Goal: Information Seeking & Learning: Learn about a topic

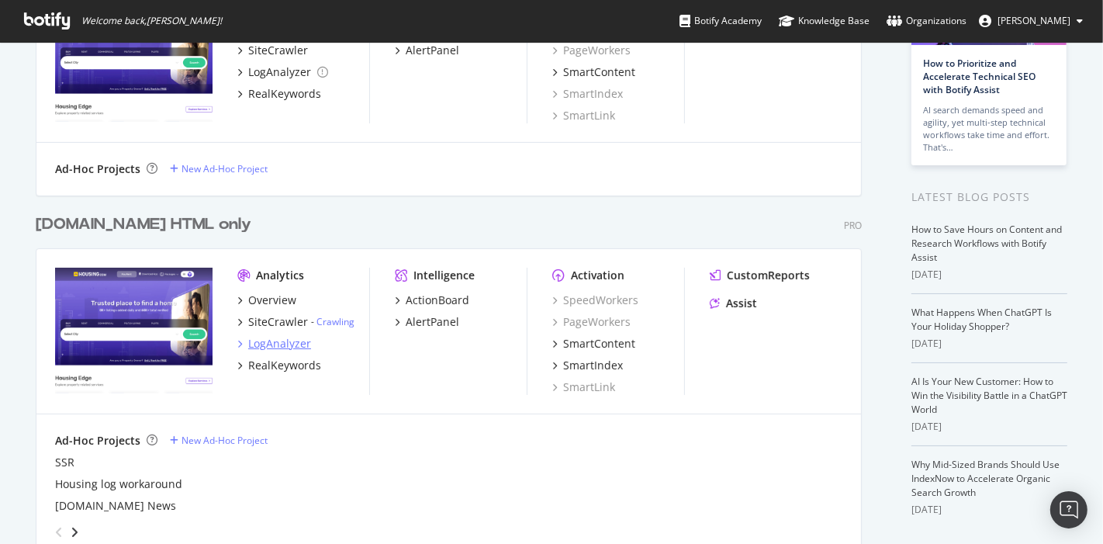
scroll to position [175, 0]
click at [272, 335] on div "LogAnalyzer" at bounding box center [279, 343] width 63 height 16
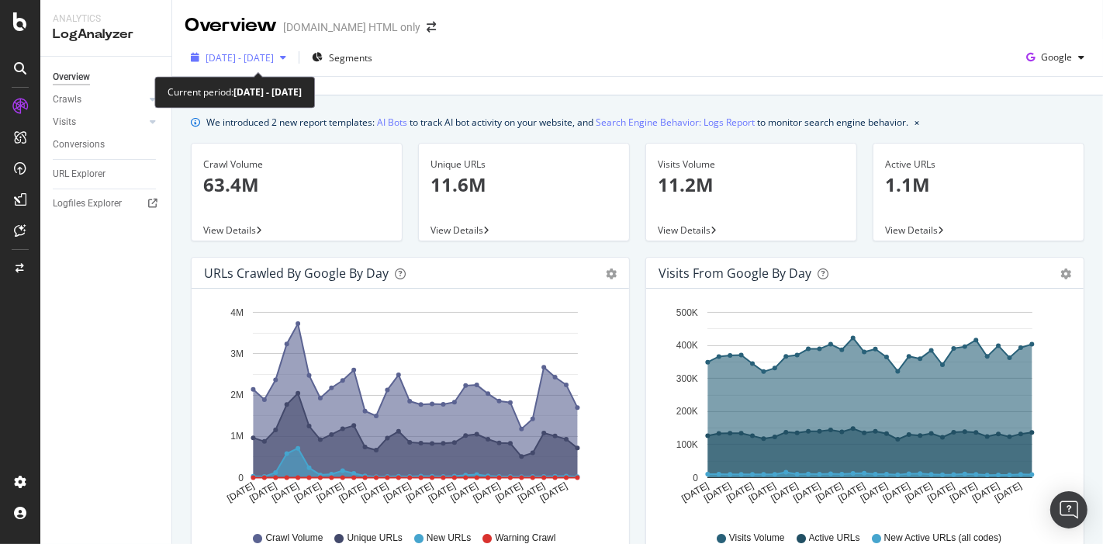
click at [293, 50] on div "[DATE] - [DATE]" at bounding box center [239, 57] width 108 height 23
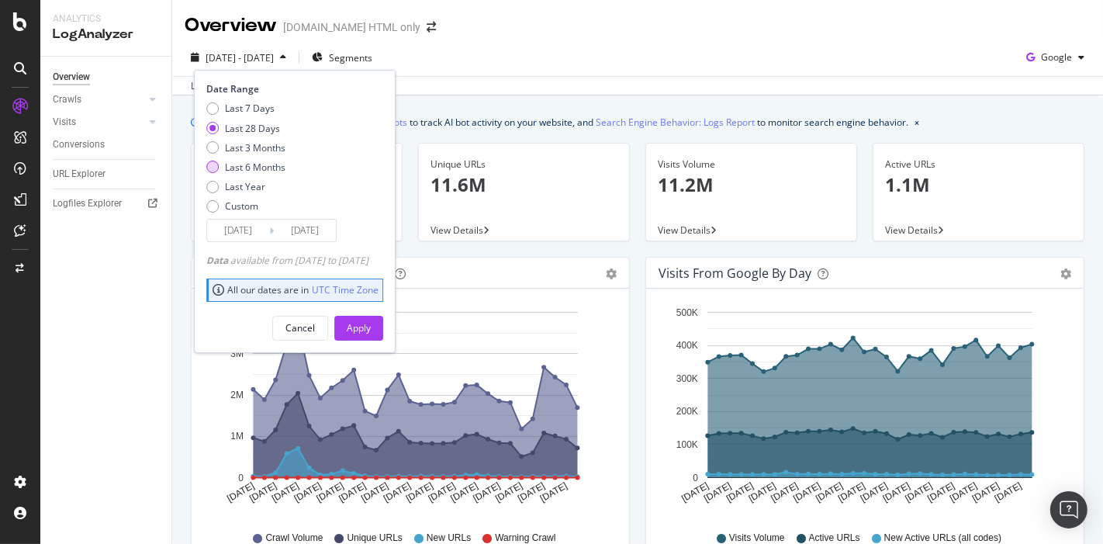
click at [250, 161] on div "Last 6 Months" at bounding box center [255, 167] width 61 height 13
type input "[DATE]"
click at [368, 327] on button "Apply" at bounding box center [358, 328] width 49 height 25
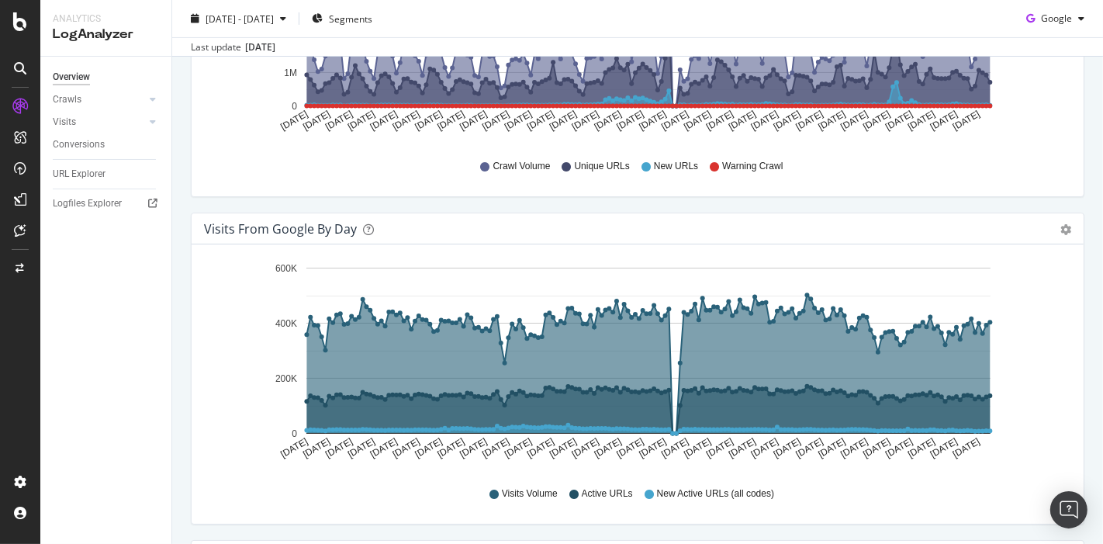
scroll to position [56, 0]
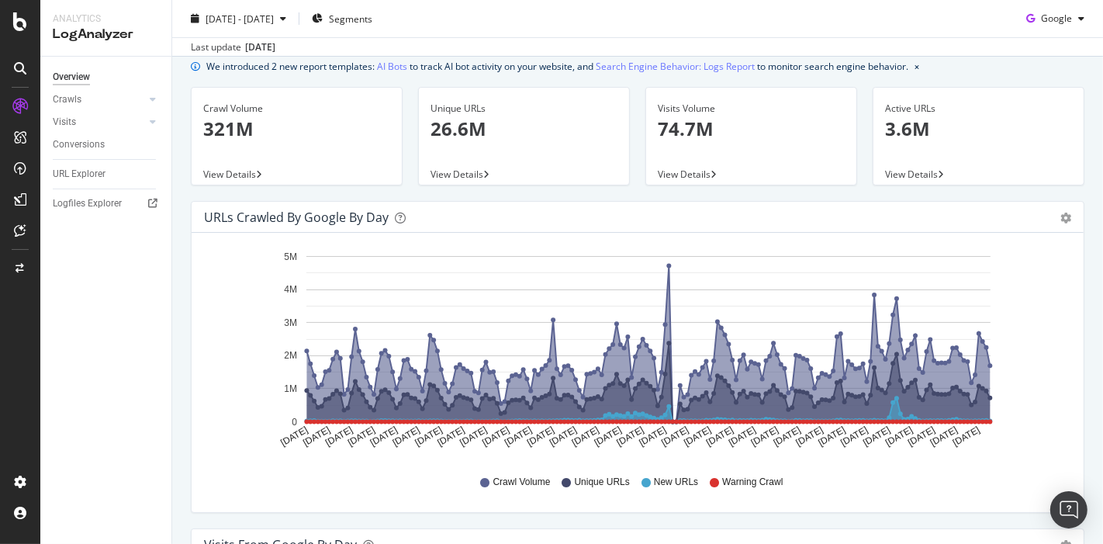
click at [993, 220] on div "URLs Crawled by Google by day Area Table" at bounding box center [638, 217] width 892 height 31
click at [993, 220] on icon "gear" at bounding box center [1066, 218] width 11 height 11
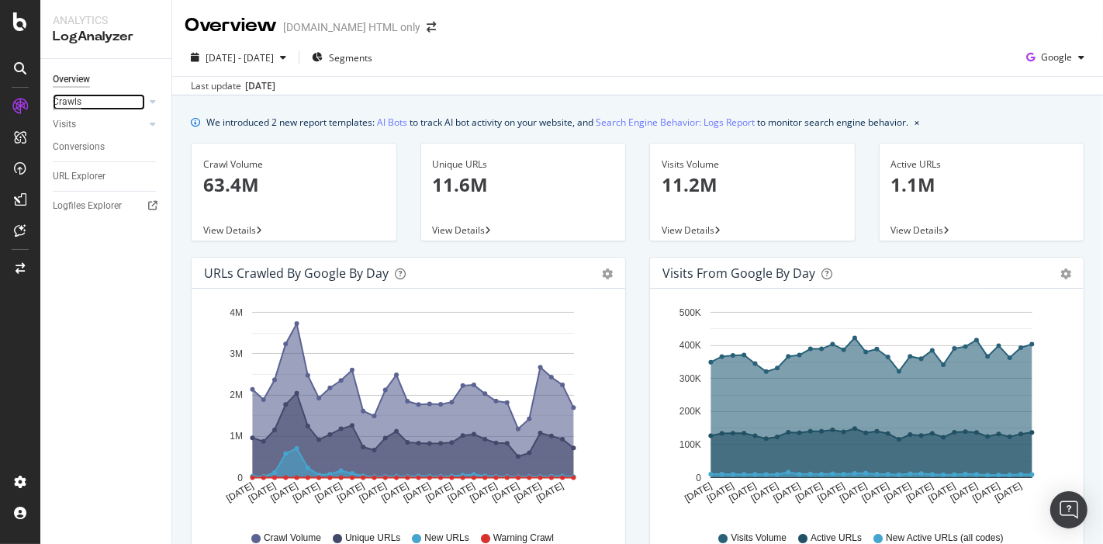
click at [68, 102] on div "Crawls" at bounding box center [67, 102] width 29 height 16
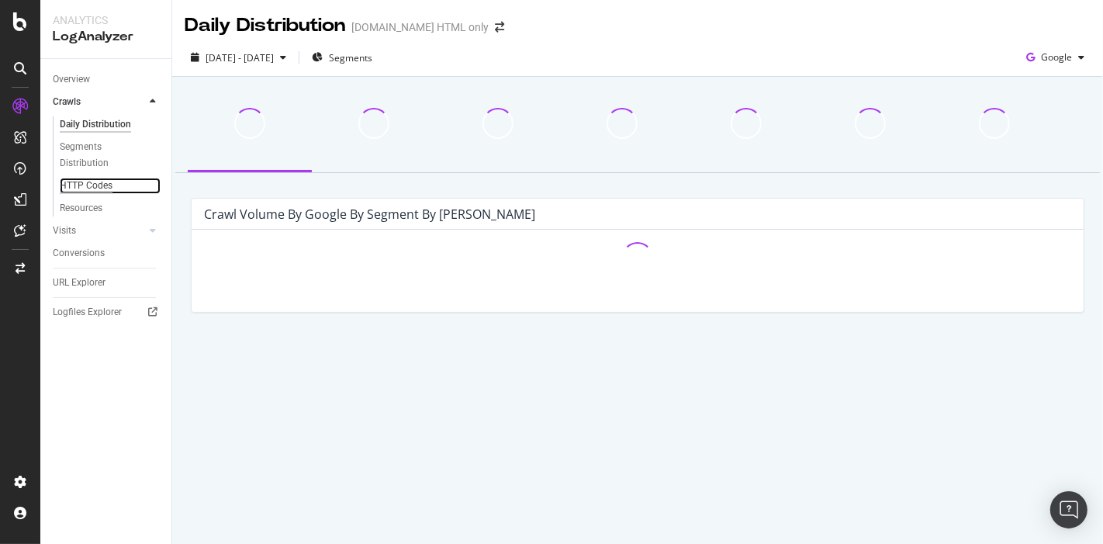
click at [85, 186] on div "HTTP Codes" at bounding box center [86, 186] width 53 height 16
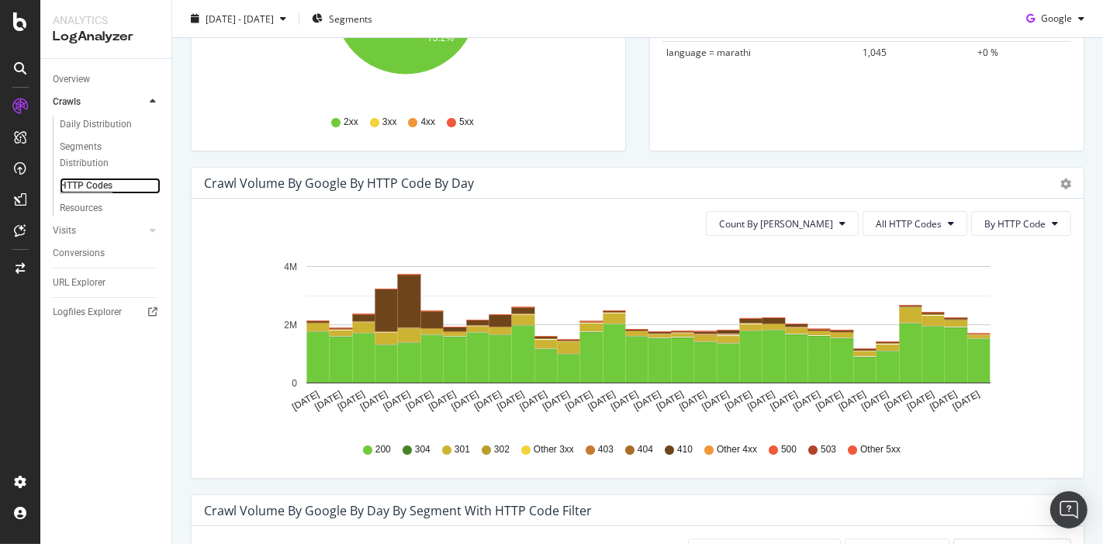
scroll to position [372, 0]
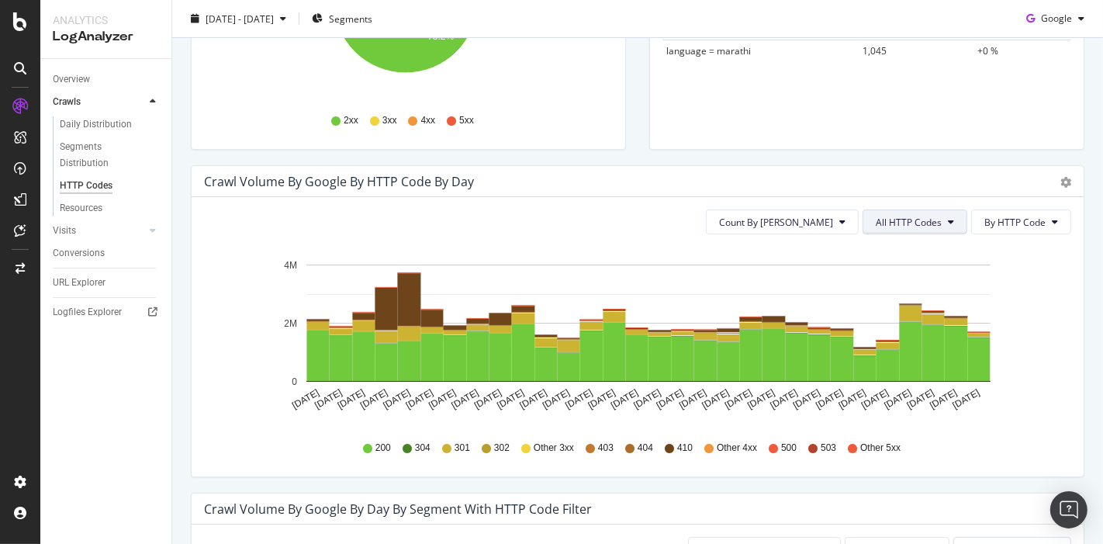
click at [897, 217] on span "All HTTP Codes" at bounding box center [909, 222] width 66 height 13
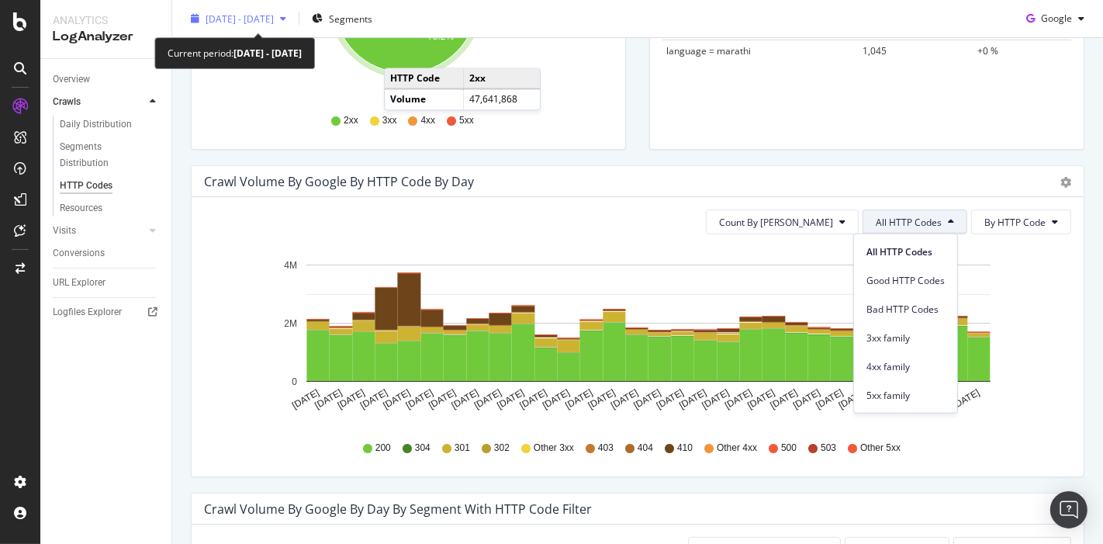
click at [246, 16] on span "[DATE] - [DATE]" at bounding box center [240, 18] width 68 height 13
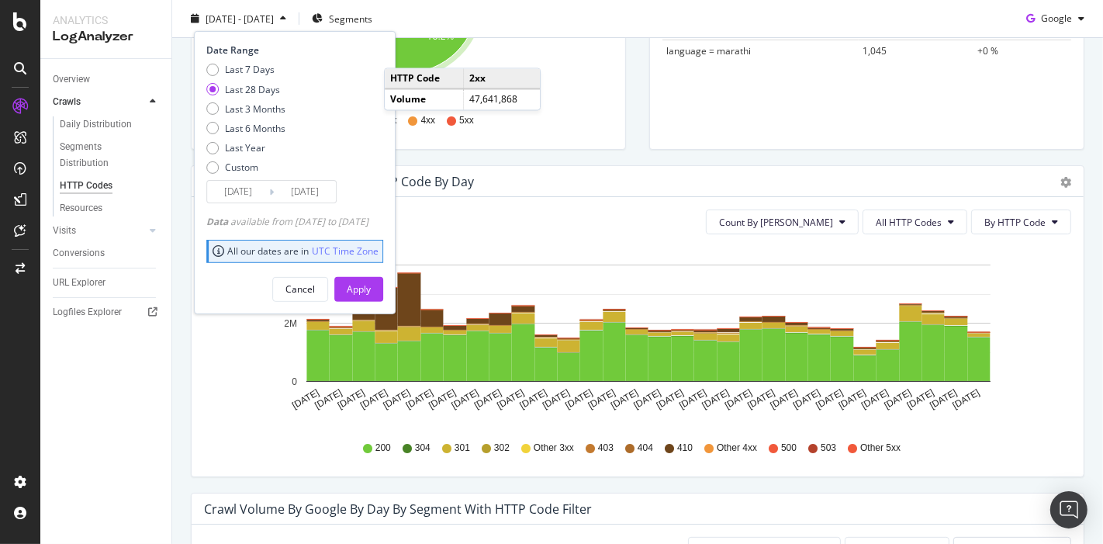
click at [211, 136] on div "Last 7 Days Last 28 Days Last 3 Months Last 6 Months Last Year Custom" at bounding box center [245, 121] width 79 height 117
click at [212, 135] on div "Last 7 Days Last 28 Days Last 3 Months Last 6 Months Last Year Custom" at bounding box center [245, 121] width 79 height 117
click at [213, 128] on div "Last 6 Months" at bounding box center [212, 128] width 12 height 12
type input "[DATE]"
click at [379, 273] on div "Cancel Apply" at bounding box center [294, 283] width 177 height 36
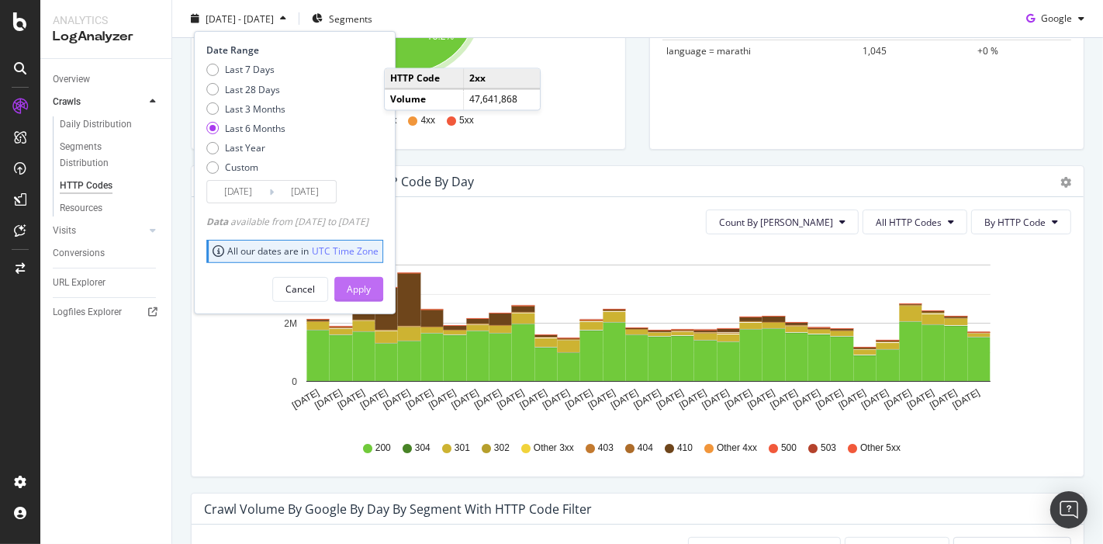
click at [371, 294] on div "Apply" at bounding box center [359, 288] width 24 height 23
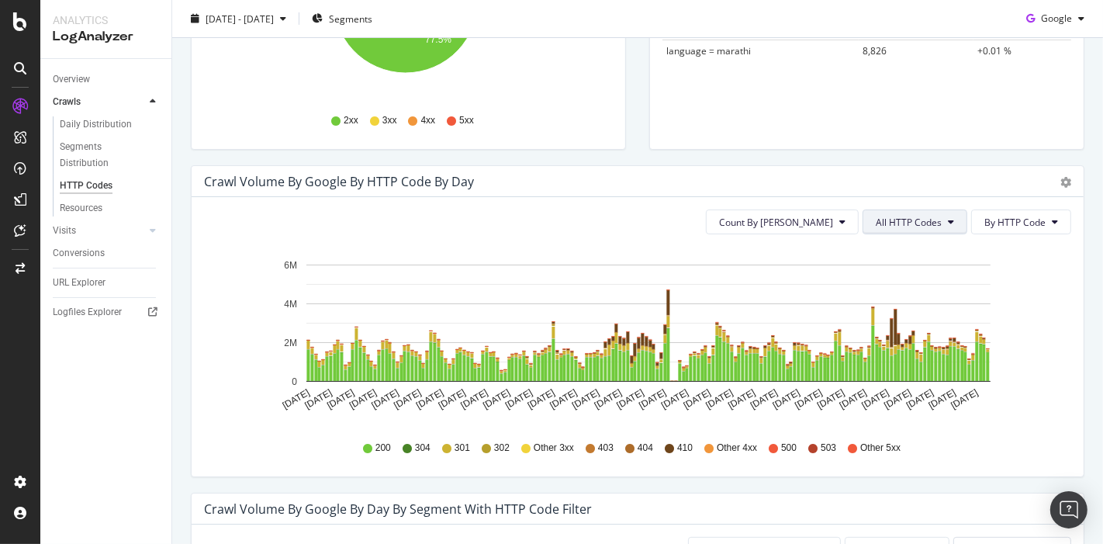
click at [911, 231] on button "All HTTP Codes" at bounding box center [915, 222] width 105 height 25
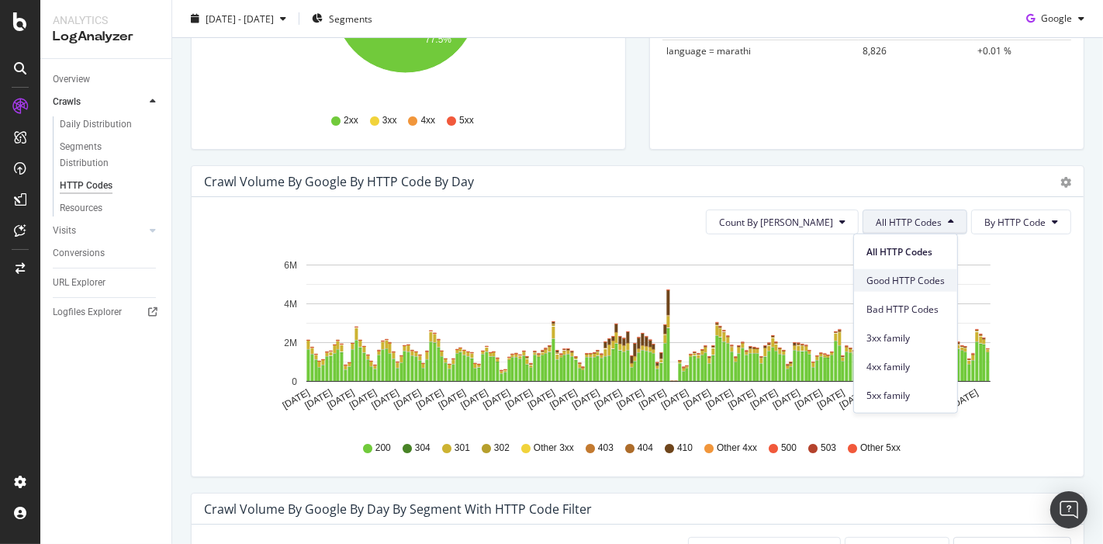
click at [875, 288] on div "Good HTTP Codes" at bounding box center [905, 280] width 103 height 23
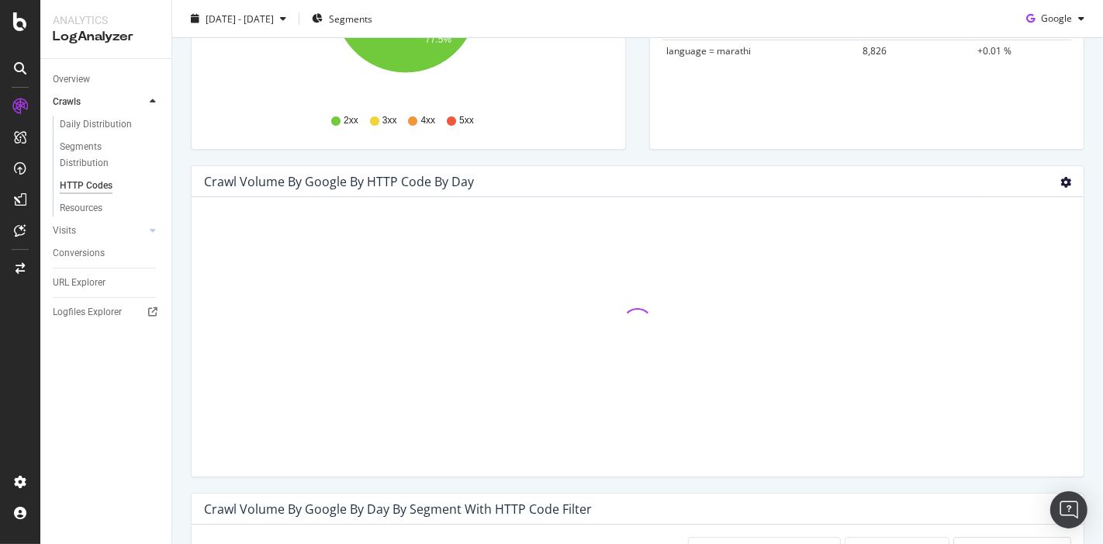
click at [993, 178] on icon "gear" at bounding box center [1066, 182] width 11 height 11
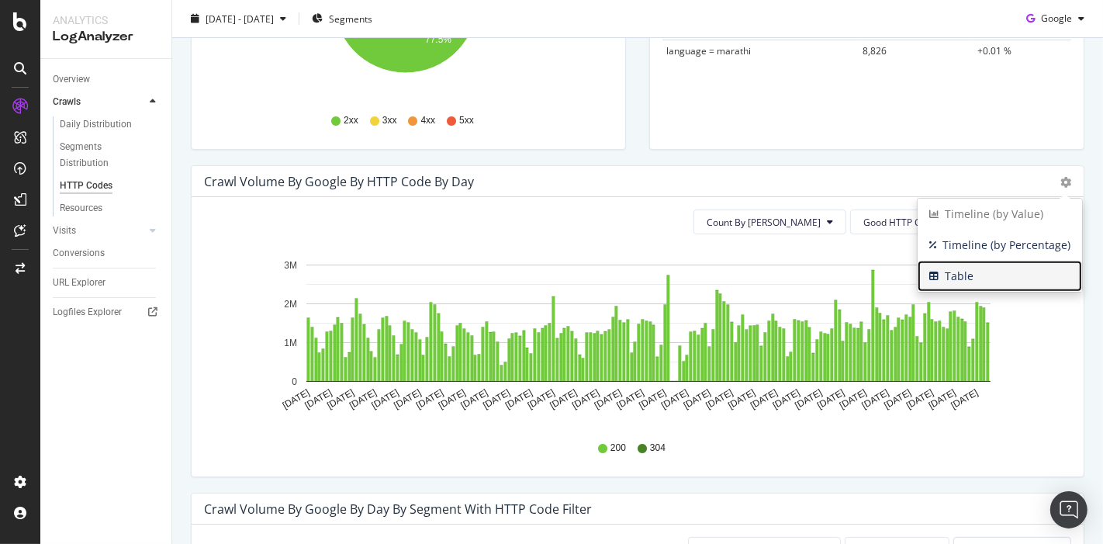
click at [958, 268] on span "Table" at bounding box center [1000, 276] width 165 height 23
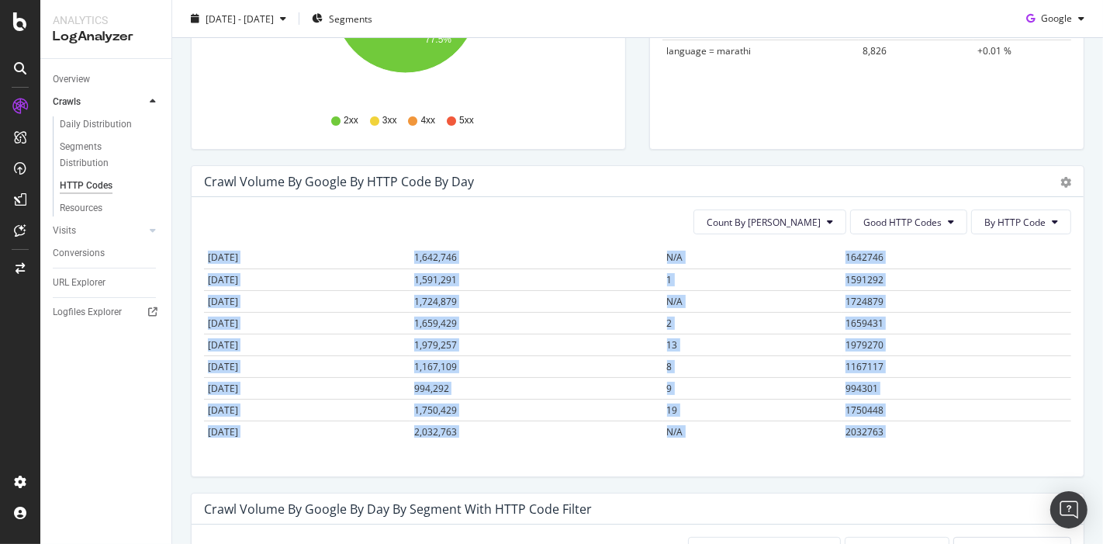
scroll to position [3777, 0]
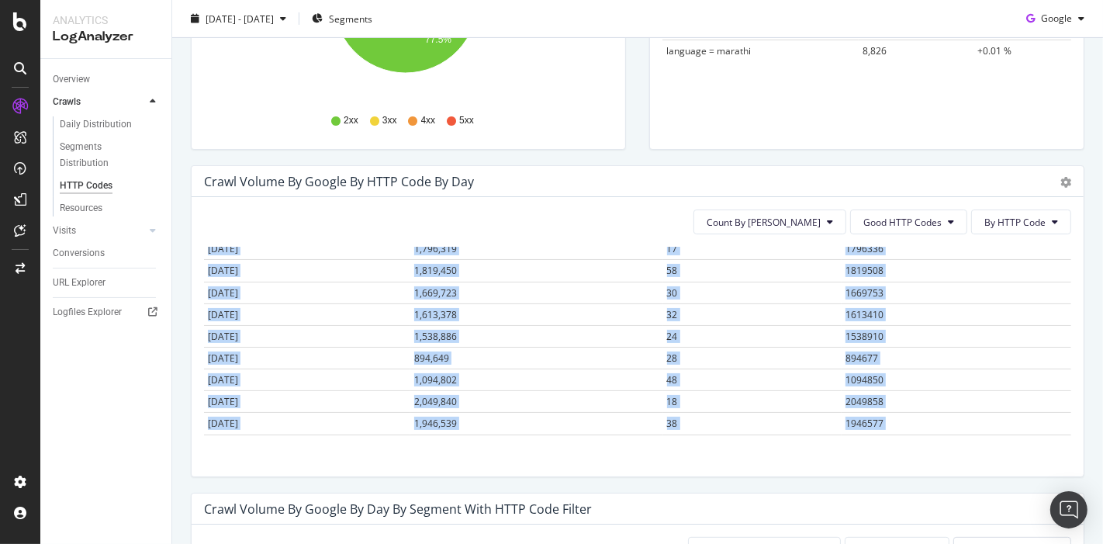
drag, startPoint x: 210, startPoint y: 265, endPoint x: 917, endPoint y: 431, distance: 726.9
copy table "Date 200 304 Total [DATE] 1,642,229 7 1642236 [DATE] 1,398,936 7 1398943 [DATE]…"
